Goal: Task Accomplishment & Management: Use online tool/utility

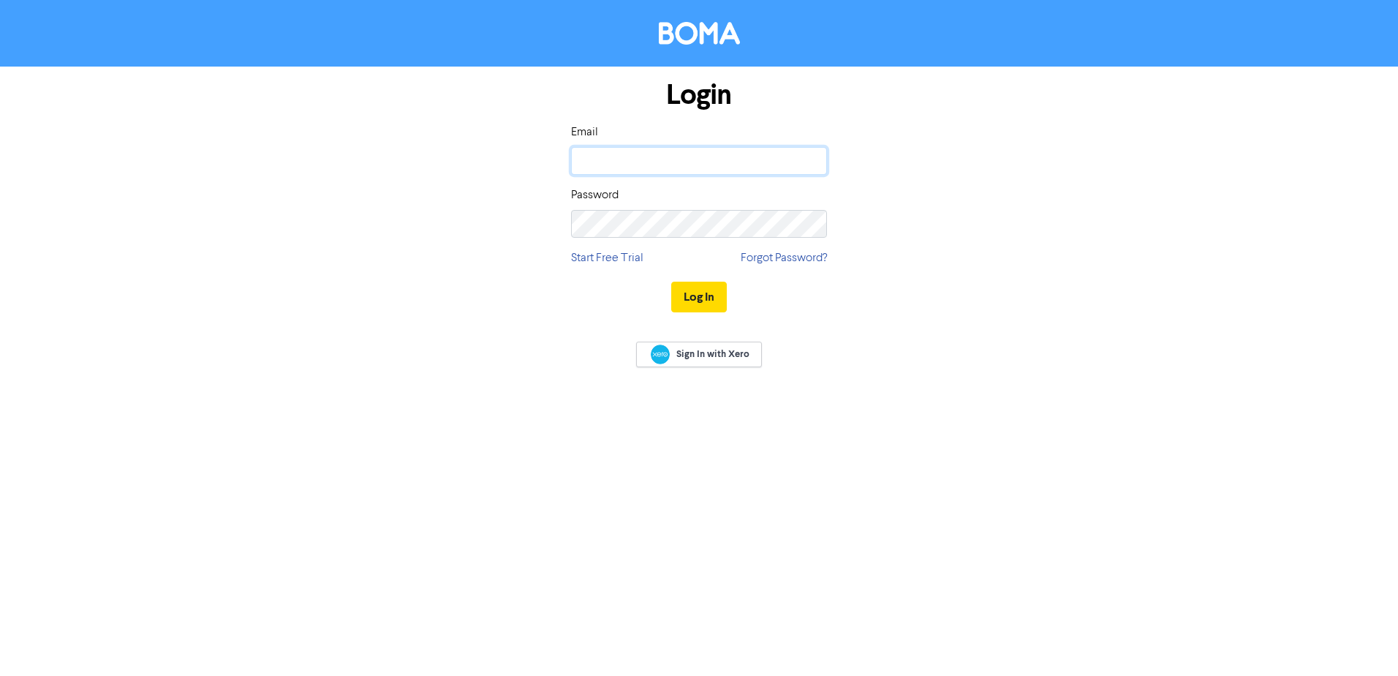
click at [640, 160] on input "email" at bounding box center [699, 161] width 256 height 28
type input "[PERSON_NAME][EMAIL_ADDRESS][DOMAIN_NAME]"
click at [671, 282] on button "Log In" at bounding box center [699, 297] width 56 height 31
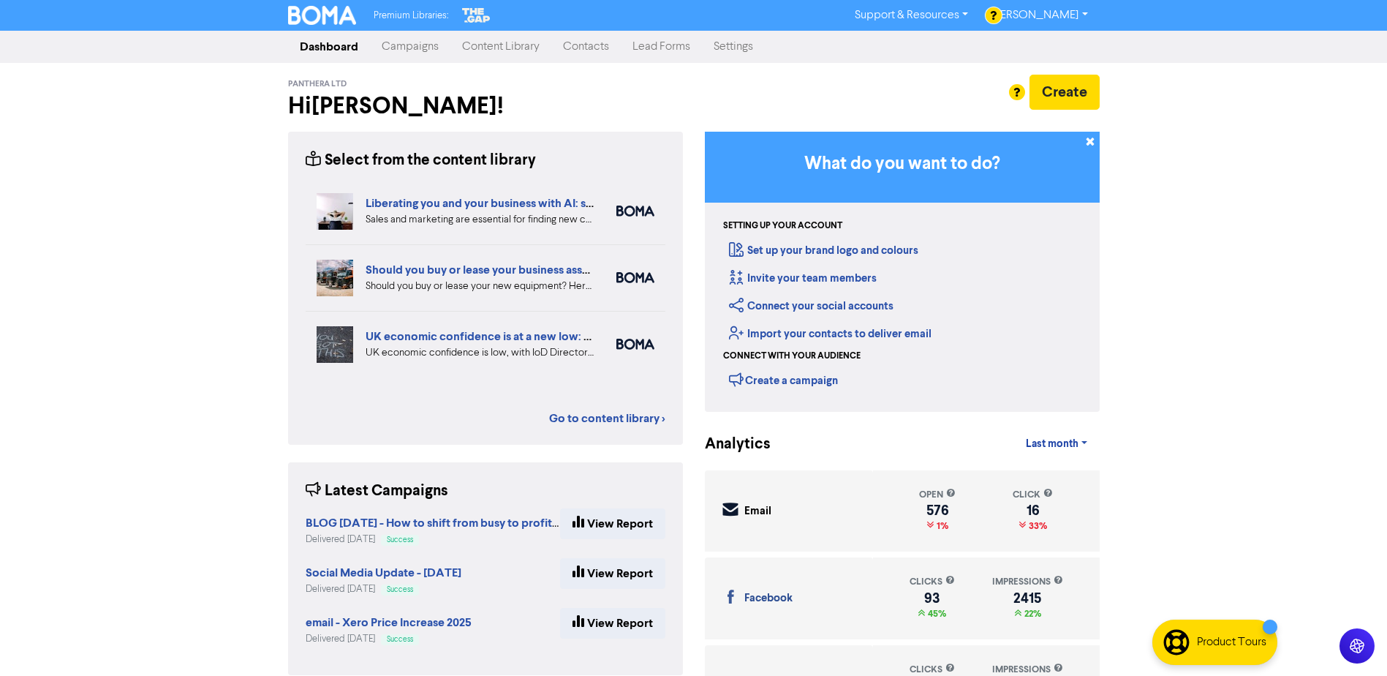
click at [419, 46] on link "Campaigns" at bounding box center [410, 46] width 80 height 29
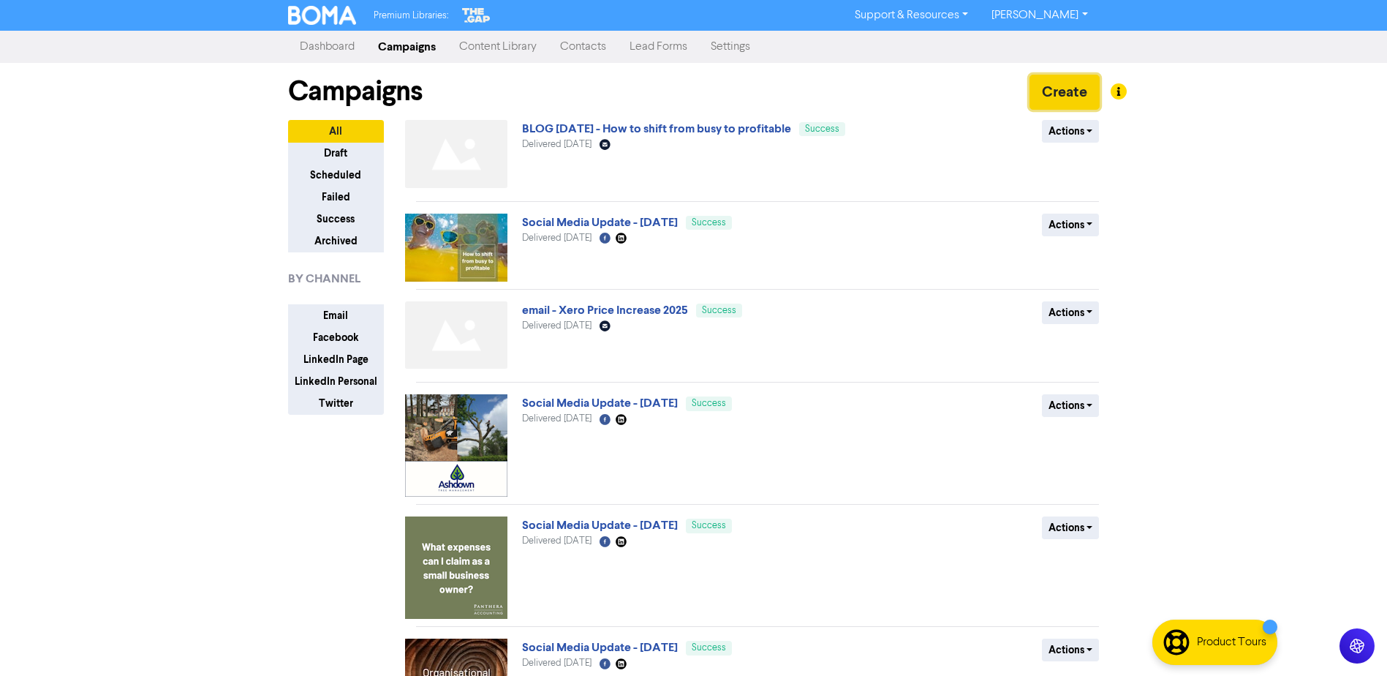
click at [1059, 90] on button "Create" at bounding box center [1065, 92] width 70 height 35
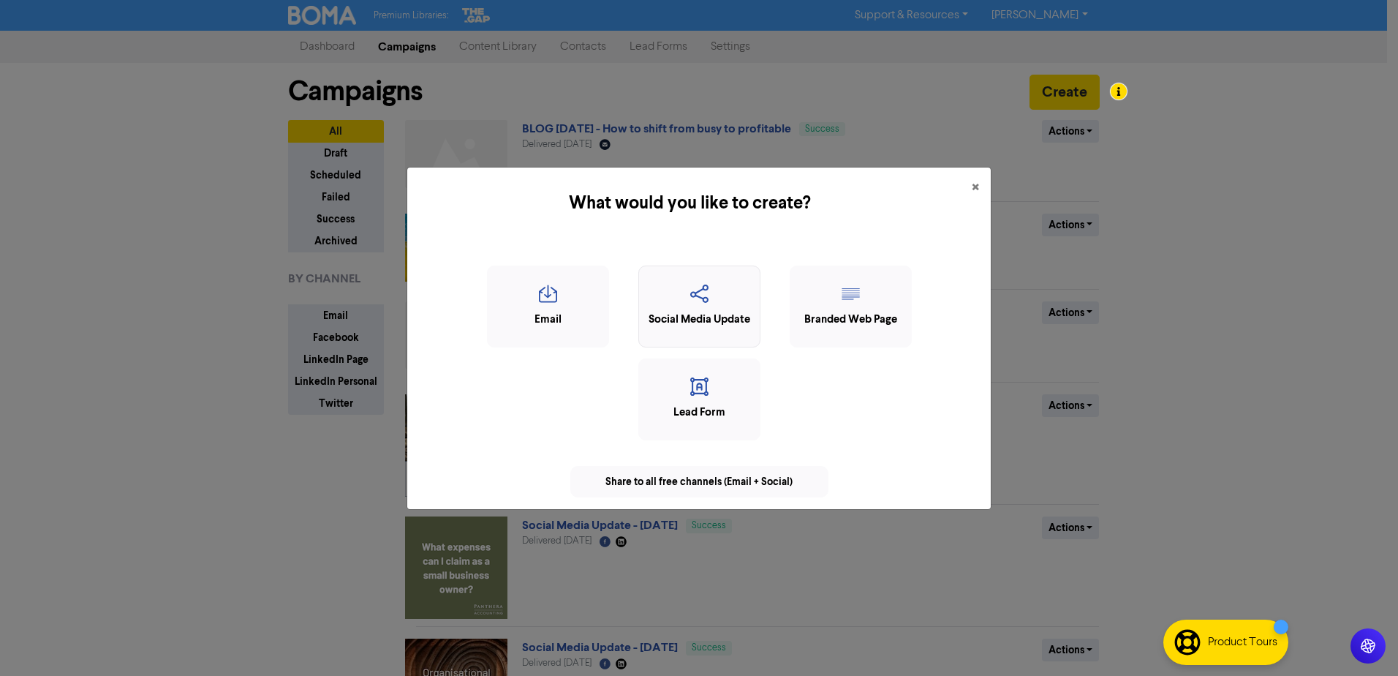
click at [685, 304] on icon "button" at bounding box center [699, 298] width 106 height 28
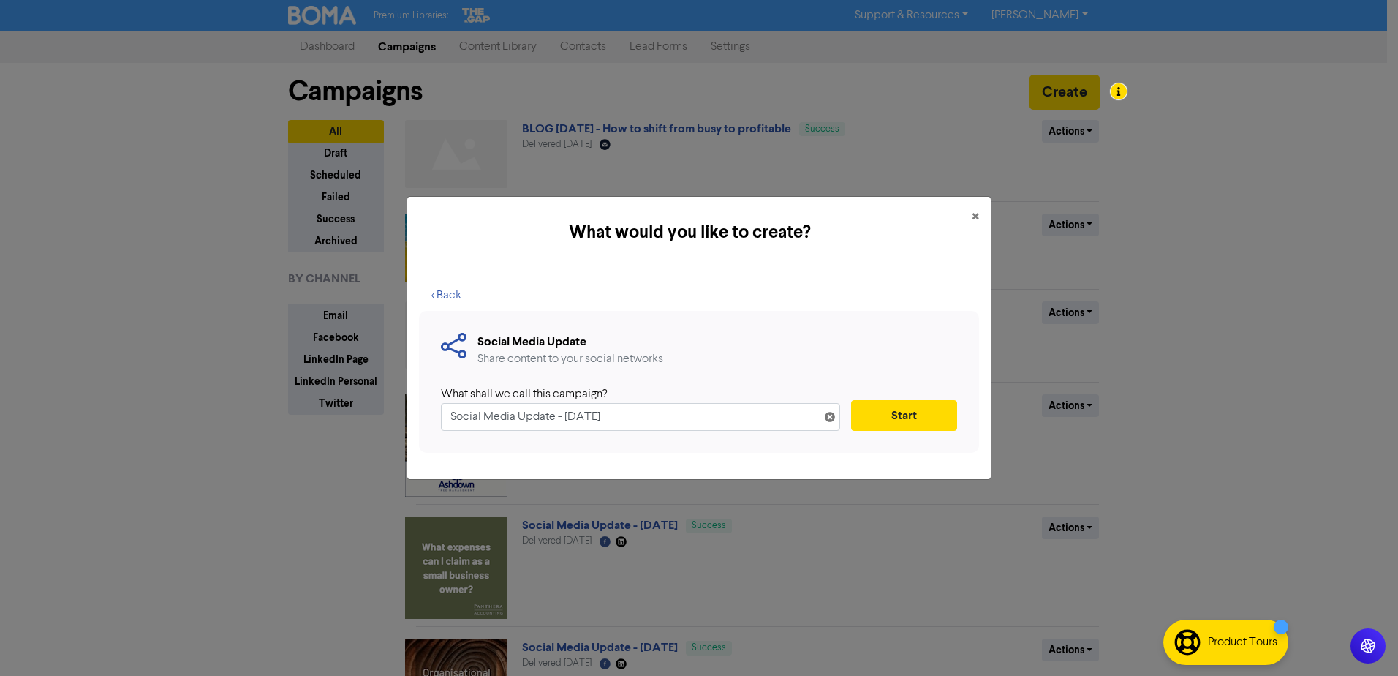
click at [576, 418] on input "Social Media Update - [DATE]" at bounding box center [640, 417] width 399 height 28
type input "Social Media Update - [DATE]"
click at [907, 423] on button "Start" at bounding box center [904, 415] width 106 height 31
